Goal: Information Seeking & Learning: Learn about a topic

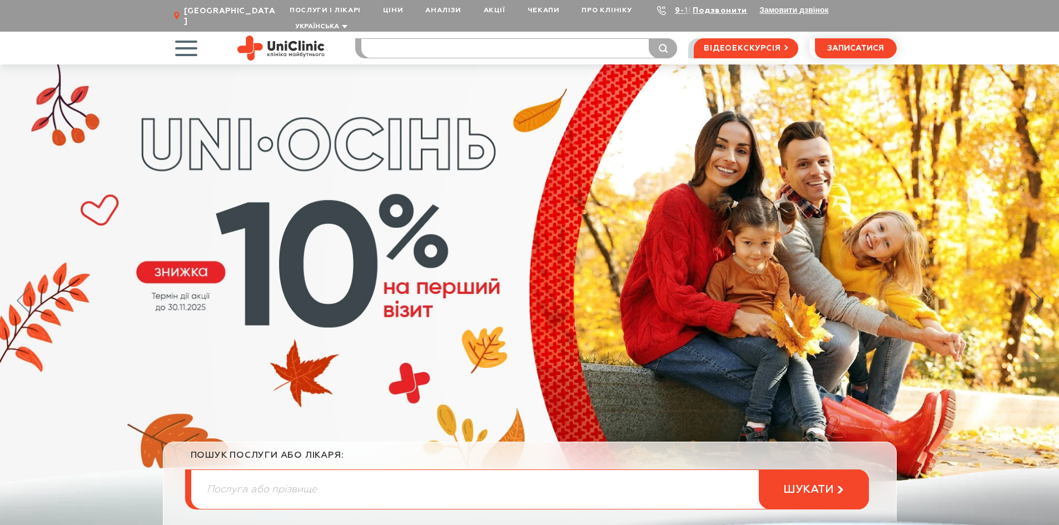
click at [448, 39] on input "search" at bounding box center [519, 48] width 316 height 19
type input "і"
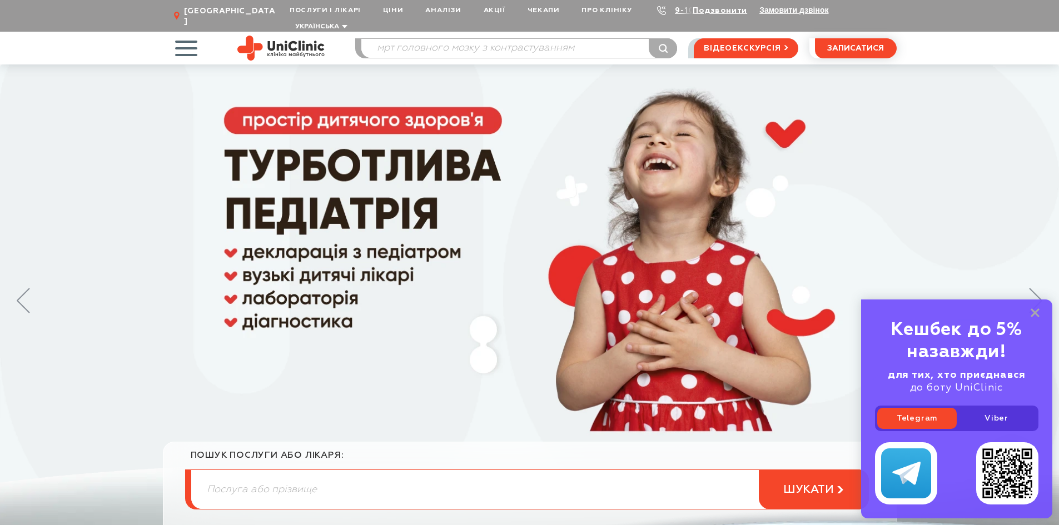
type input "мрт головного мозку з контрастуванням"
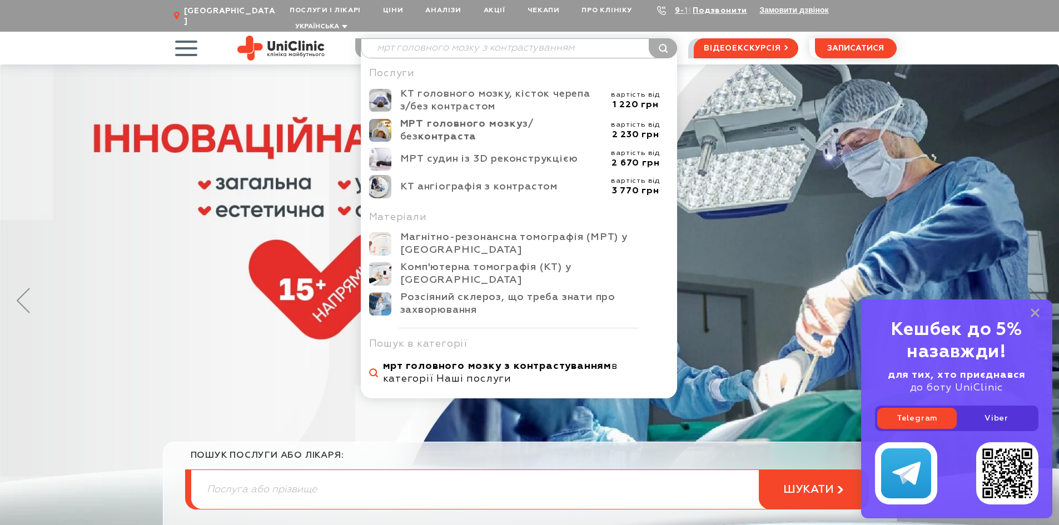
click at [534, 361] on b "мрт головного мозку з контрастуванням" at bounding box center [497, 366] width 229 height 10
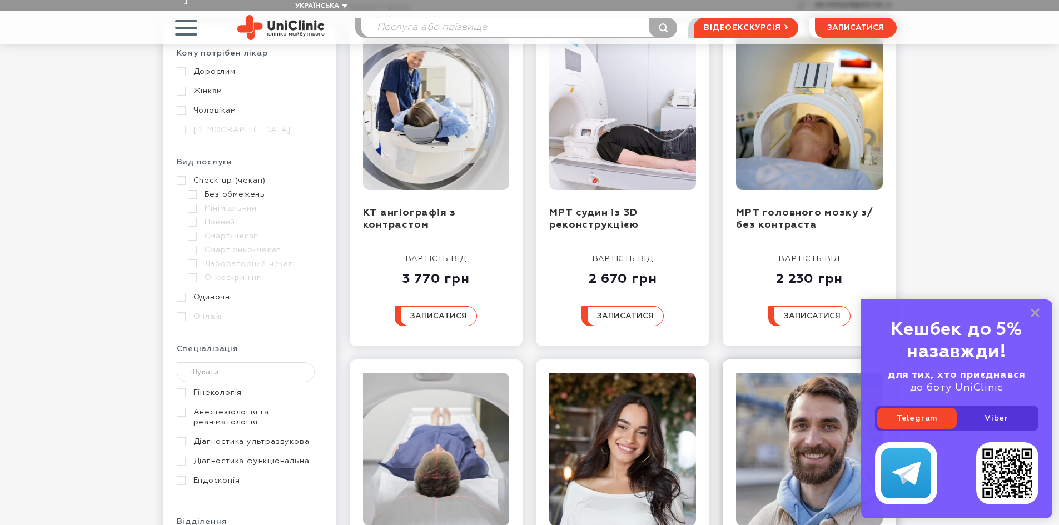
scroll to position [334, 0]
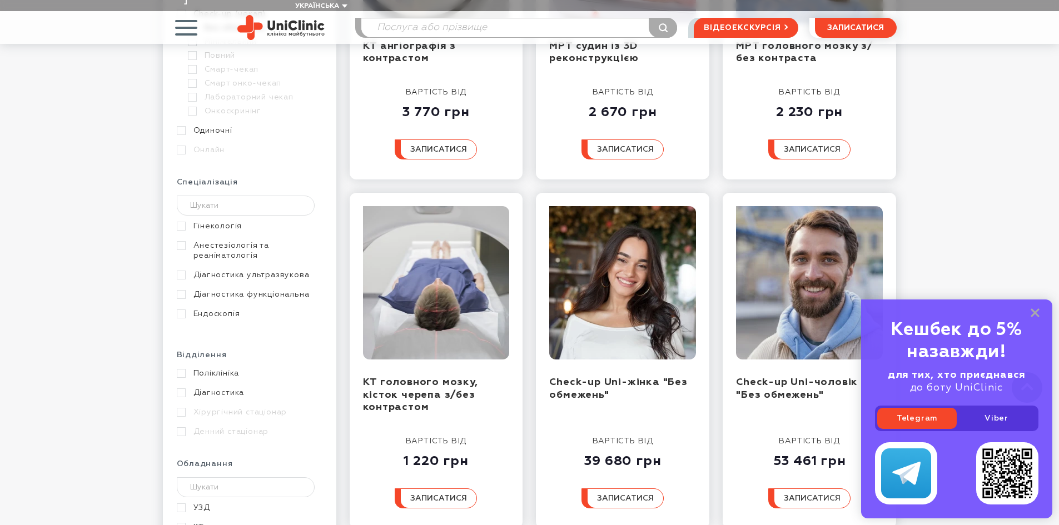
click at [955, 189] on div "Наші послуги Очистити фільтр за популярністю за популярністю А-Я Кому потрібен …" at bounding box center [529, 212] width 1059 height 877
click at [1032, 310] on rect at bounding box center [1035, 313] width 9 height 9
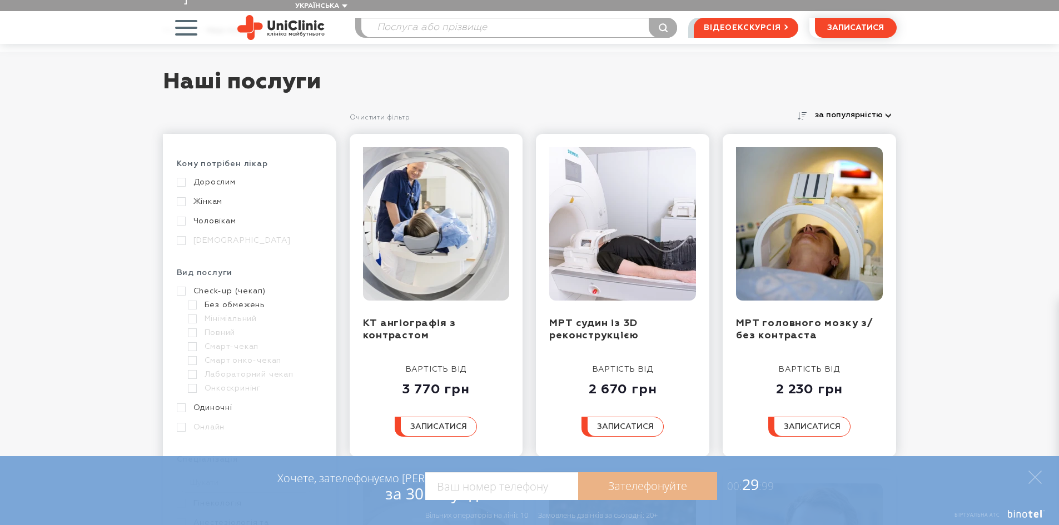
scroll to position [56, 0]
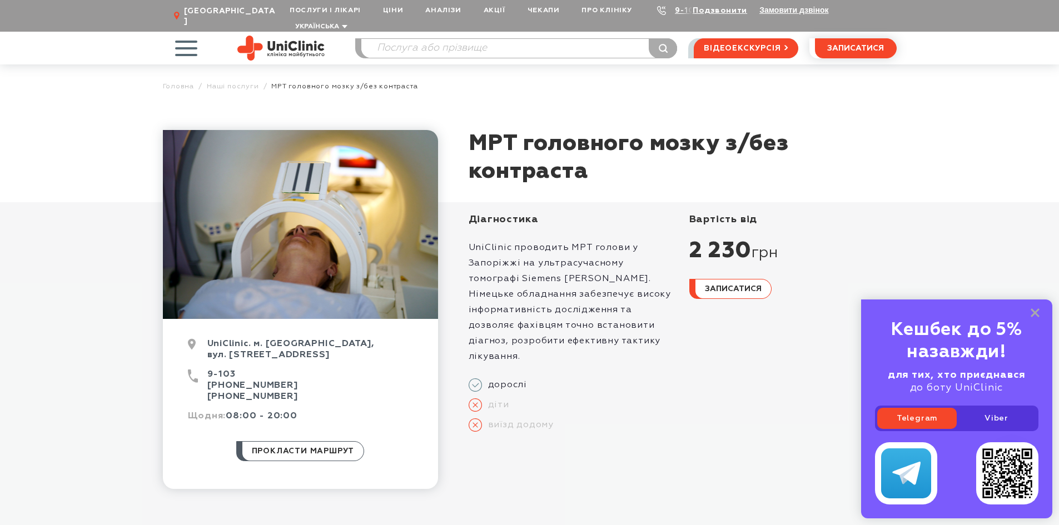
click at [312, 190] on div at bounding box center [300, 224] width 275 height 189
drag, startPoint x: 312, startPoint y: 190, endPoint x: 687, endPoint y: 460, distance: 461.9
click at [687, 460] on div "МРТ головного мозку з/без контраста Діагностика UniClinic проводить МРТ голови …" at bounding box center [667, 309] width 459 height 359
drag, startPoint x: 469, startPoint y: 133, endPoint x: 724, endPoint y: 131, distance: 255.2
click at [724, 131] on h1 "МРТ головного мозку з/без контраста" at bounding box center [683, 158] width 428 height 56
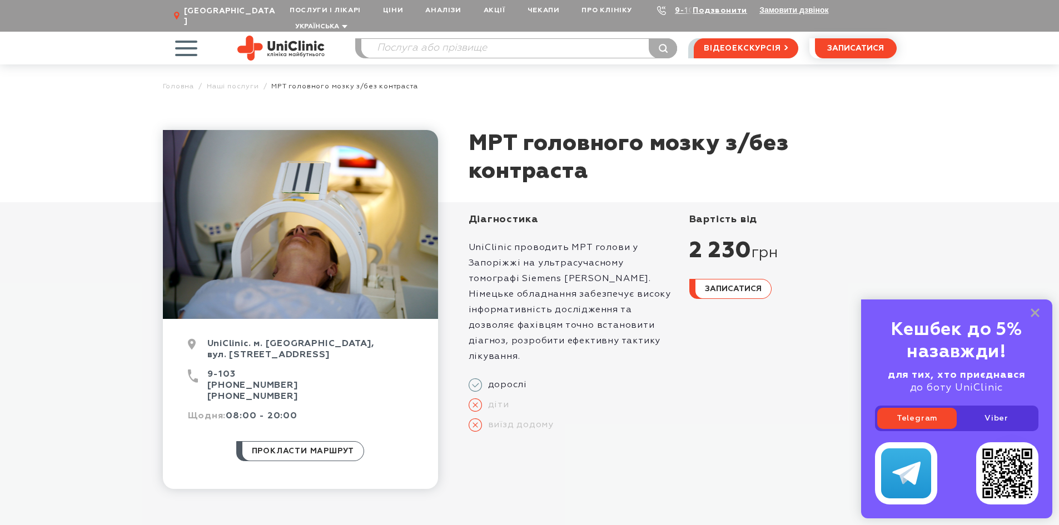
copy h1 "МРТ головного мозку"
